Goal: Task Accomplishment & Management: Use online tool/utility

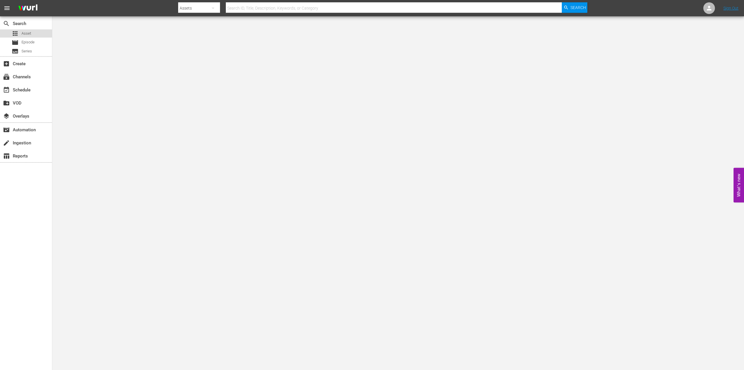
click at [33, 34] on div "apps Asset" at bounding box center [26, 33] width 52 height 8
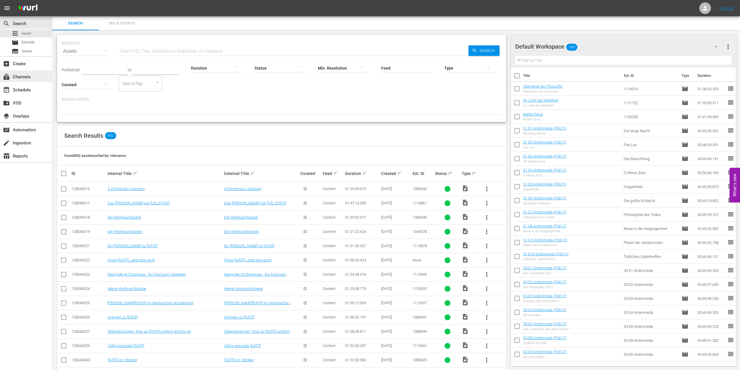
click at [27, 76] on div "subscriptions Channels" at bounding box center [16, 75] width 33 height 5
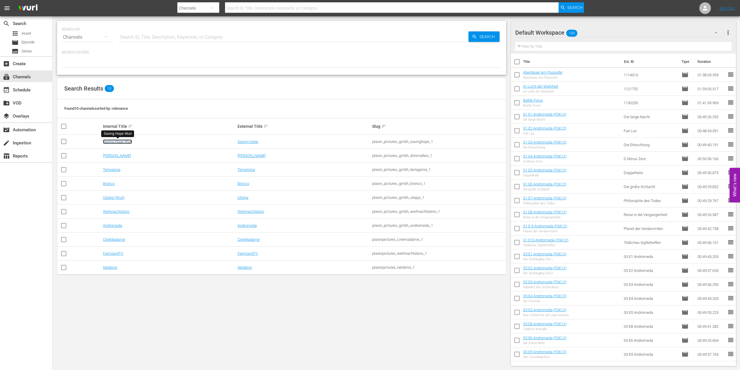
click at [121, 141] on link "Saving Hope Wurl" at bounding box center [117, 141] width 29 height 4
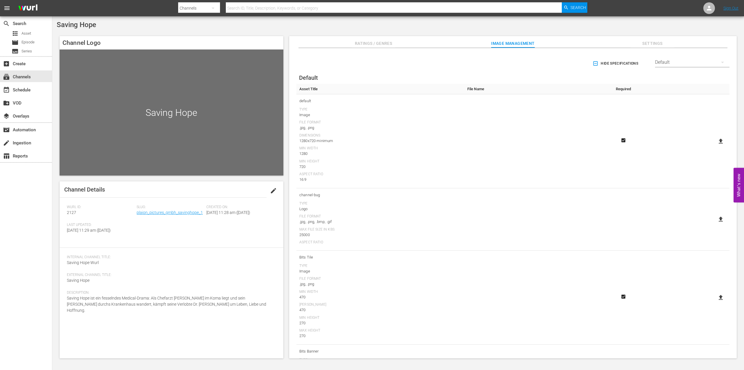
click at [426, 43] on div "Ratings / Genres Image Management Settings" at bounding box center [513, 42] width 419 height 12
click at [370, 46] on span "Ratings / Genres" at bounding box center [374, 43] width 44 height 7
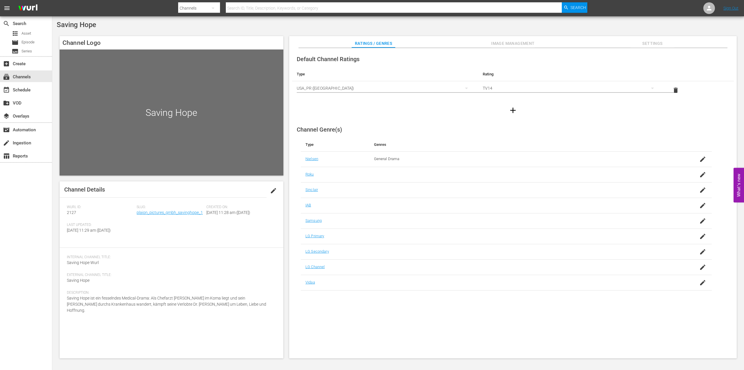
click at [503, 44] on span "Image Management" at bounding box center [513, 43] width 44 height 7
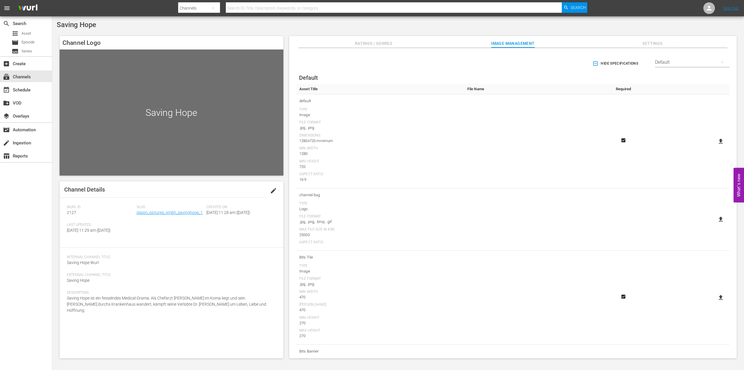
click at [655, 42] on span "Settings" at bounding box center [653, 43] width 44 height 7
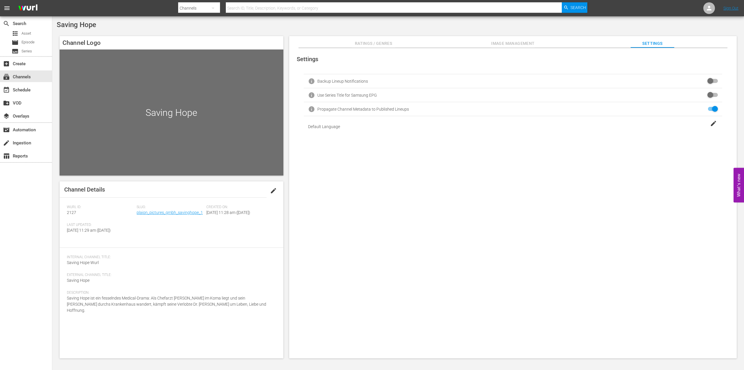
click at [180, 240] on div "[PERSON_NAME] ID: 2127 Slug: plaion_pictures_gmbh_savinghope_1 Created On: [DAT…" at bounding box center [171, 222] width 209 height 35
click at [175, 110] on div "Saving Hope" at bounding box center [172, 112] width 224 height 126
click at [222, 149] on div "Saving Hope" at bounding box center [172, 112] width 224 height 126
click at [21, 89] on div "event_available Schedule" at bounding box center [16, 88] width 33 height 5
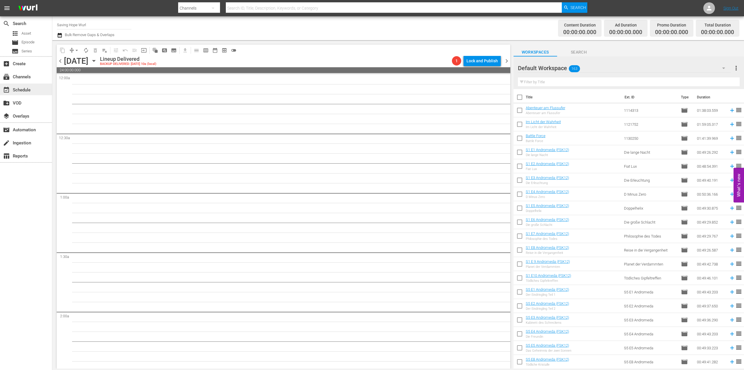
click at [18, 90] on div "event_available Schedule" at bounding box center [16, 88] width 33 height 5
